Goal: Task Accomplishment & Management: Manage account settings

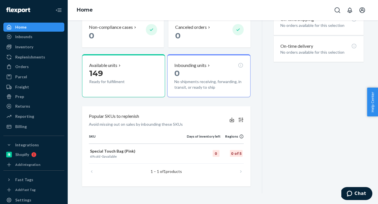
scroll to position [186, 0]
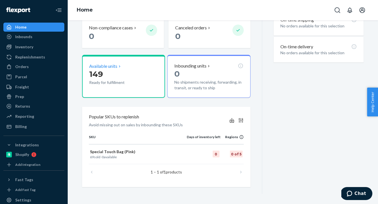
click at [114, 76] on p "149" at bounding box center [115, 74] width 52 height 10
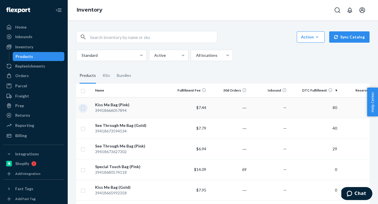
click at [84, 108] on input "checkbox" at bounding box center [83, 107] width 5 height 6
checkbox input "true"
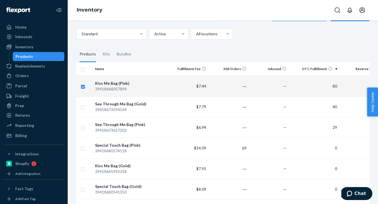
scroll to position [25, 0]
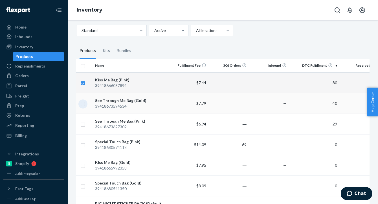
click at [83, 105] on input "checkbox" at bounding box center [83, 103] width 5 height 6
checkbox input "true"
click at [83, 124] on input "checkbox" at bounding box center [83, 124] width 5 height 6
checkbox input "true"
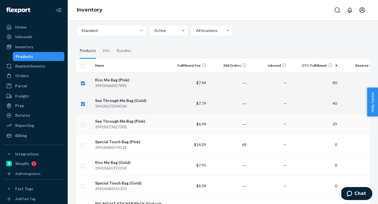
checkbox input "true"
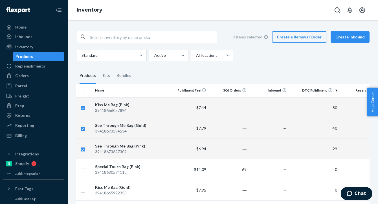
scroll to position [0, 0]
click at [318, 36] on link "Create a Removal Order" at bounding box center [299, 36] width 54 height 11
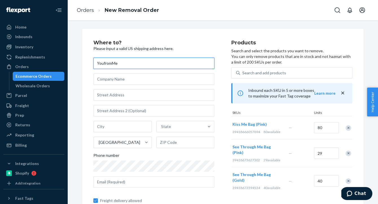
type input "YoufromMe"
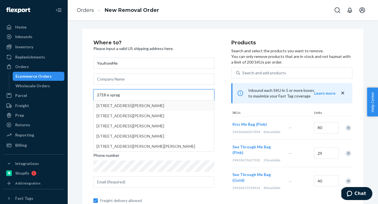
type input "2718 e sprag"
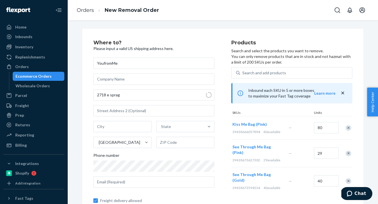
type input "[GEOGRAPHIC_DATA]"
type input "99202"
type input "[STREET_ADDRESS][PERSON_NAME]"
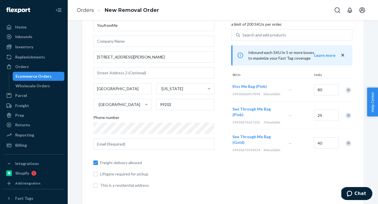
scroll to position [38, 0]
click at [163, 163] on span "Freight delivery allowed" at bounding box center [157, 163] width 114 height 6
click at [98, 163] on input "Freight delivery allowed" at bounding box center [95, 163] width 5 height 5
checkbox input "false"
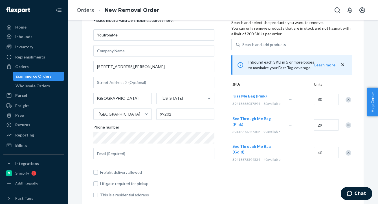
scroll to position [25, 0]
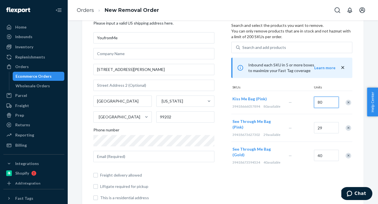
click at [332, 102] on input "80" at bounding box center [326, 101] width 25 height 11
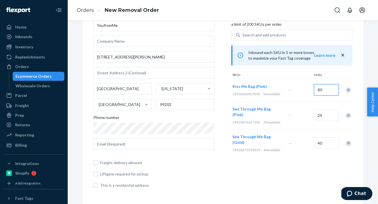
scroll to position [38, 0]
type input "60"
click at [329, 115] on input "29" at bounding box center [326, 115] width 25 height 11
type input "19"
click at [329, 137] on input "40" at bounding box center [326, 142] width 25 height 11
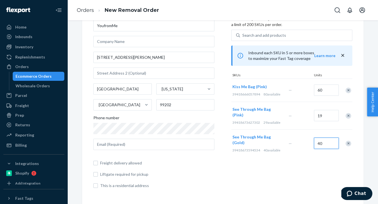
click at [329, 137] on input "40" at bounding box center [326, 142] width 25 height 11
type input "20"
click at [310, 158] on div "Products Search and select the products you want to remove. You can only remove…" at bounding box center [291, 98] width 121 height 190
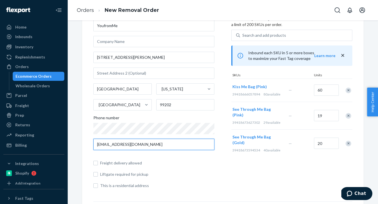
type input "[EMAIL_ADDRESS][DOMAIN_NAME]"
click at [192, 167] on div "Freight delivery allowed Liftgate required for pickup This is a residential add…" at bounding box center [153, 171] width 121 height 34
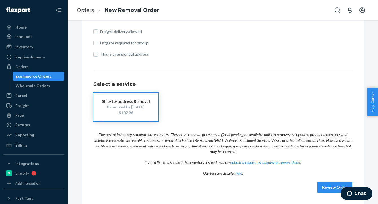
scroll to position [168, 0]
click at [326, 186] on button "Review Order" at bounding box center [334, 187] width 35 height 11
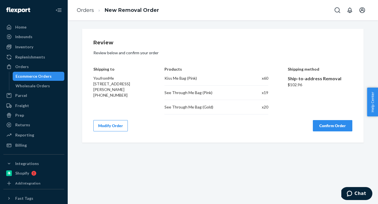
scroll to position [0, 0]
click at [332, 125] on button "Confirm Order" at bounding box center [332, 125] width 39 height 11
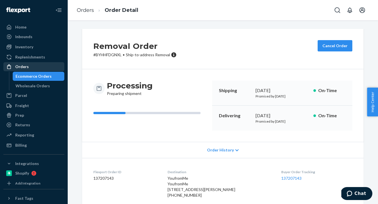
click at [23, 66] on div "Orders" at bounding box center [22, 67] width 14 height 6
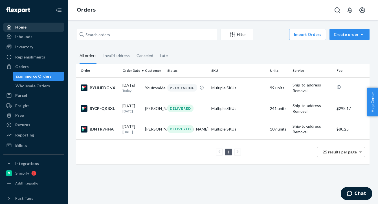
click at [26, 27] on div "Home" at bounding box center [20, 27] width 11 height 6
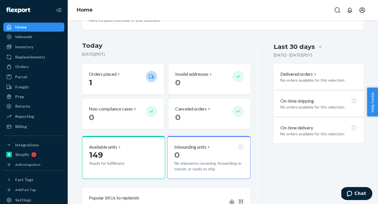
scroll to position [133, 0]
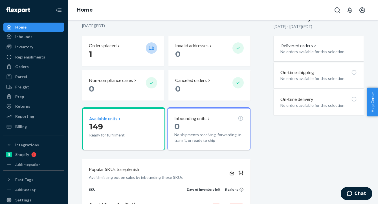
click at [125, 129] on p "149" at bounding box center [115, 126] width 52 height 10
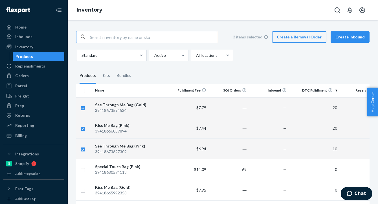
checkbox input "true"
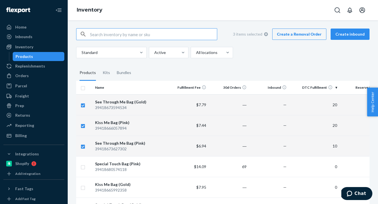
scroll to position [2, 0]
